Goal: Complete application form

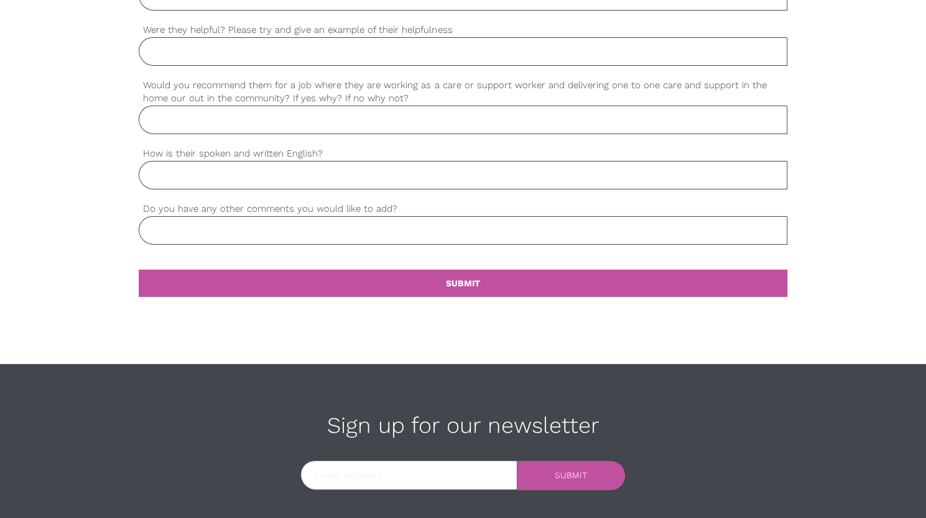
scroll to position [1184, 0]
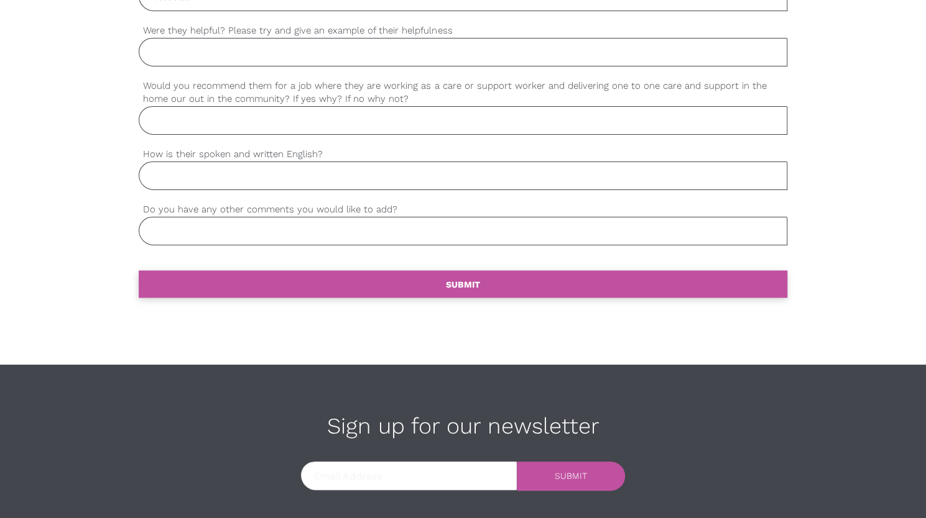
click at [772, 286] on link "settings SUBMIT" at bounding box center [463, 283] width 648 height 27
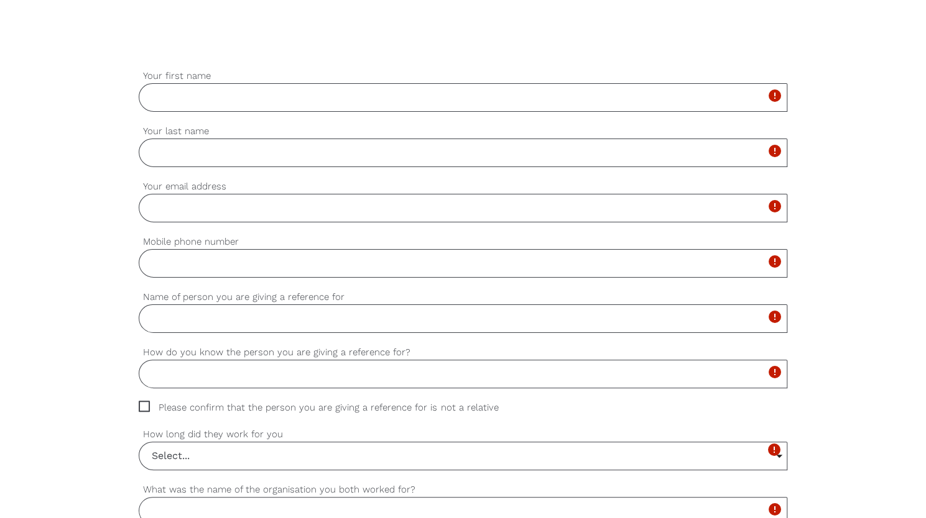
scroll to position [359, 0]
